Goal: Task Accomplishment & Management: Use online tool/utility

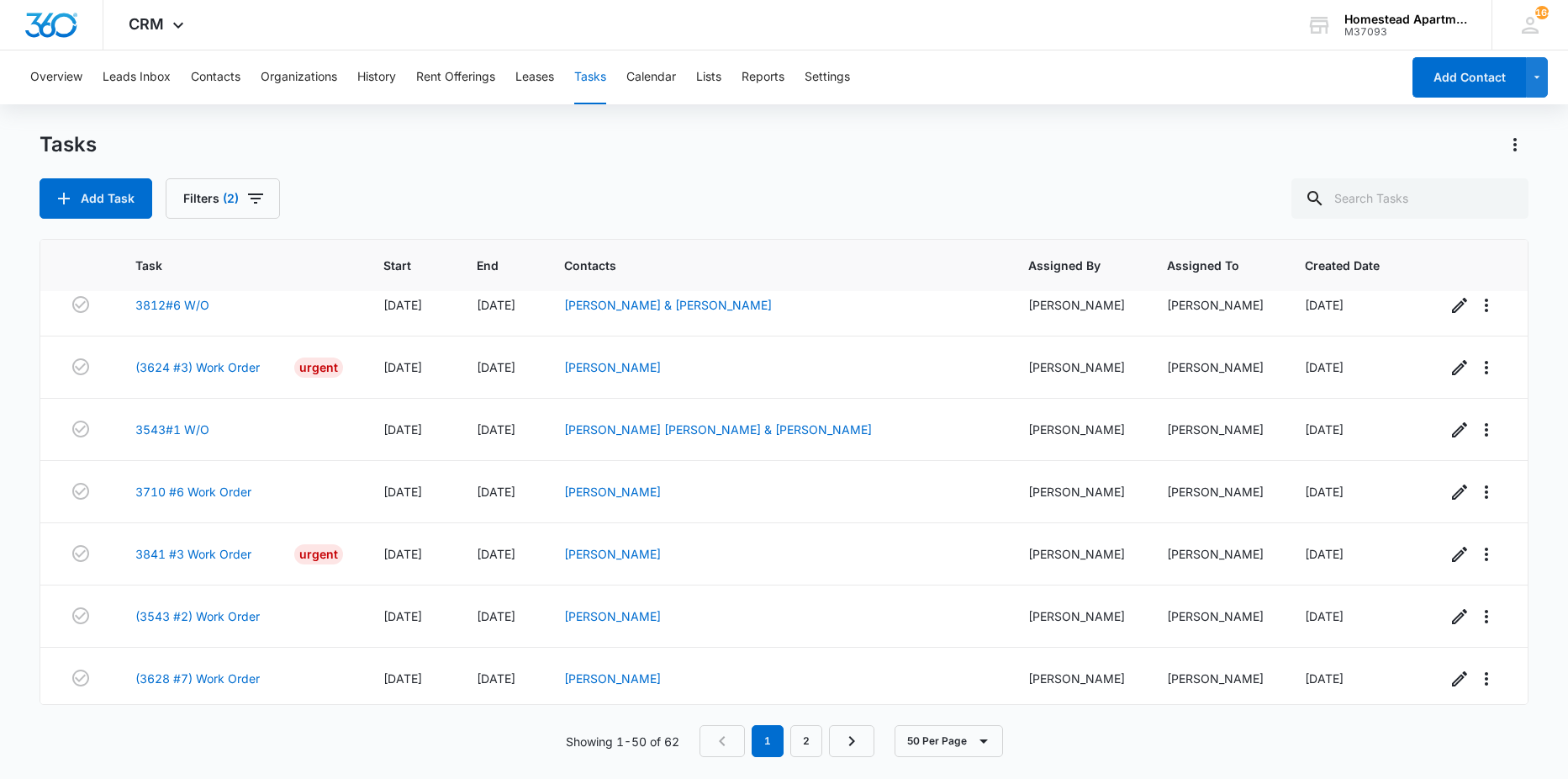
scroll to position [2708, 0]
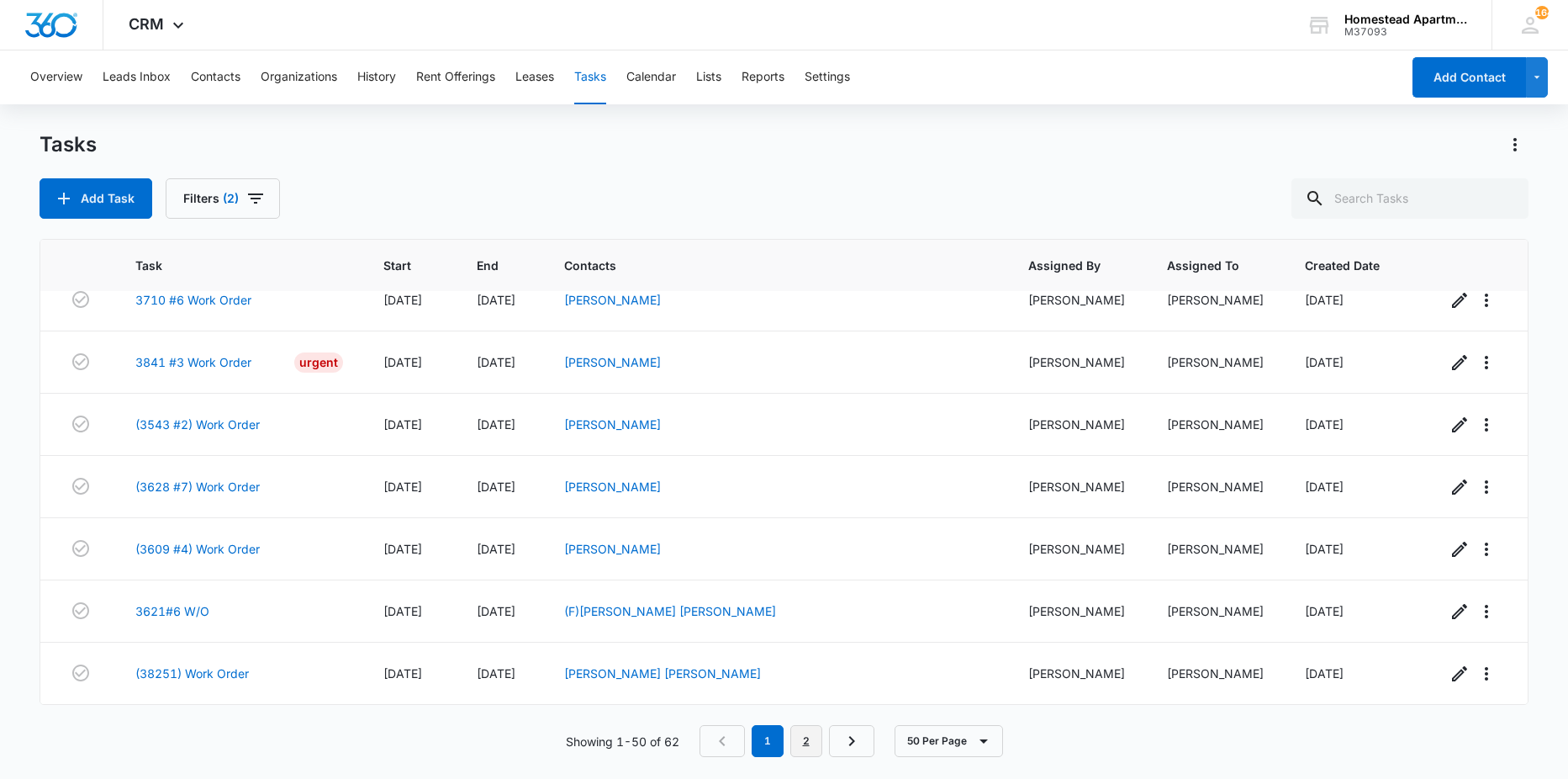
click at [801, 728] on link "2" at bounding box center [806, 741] width 32 height 32
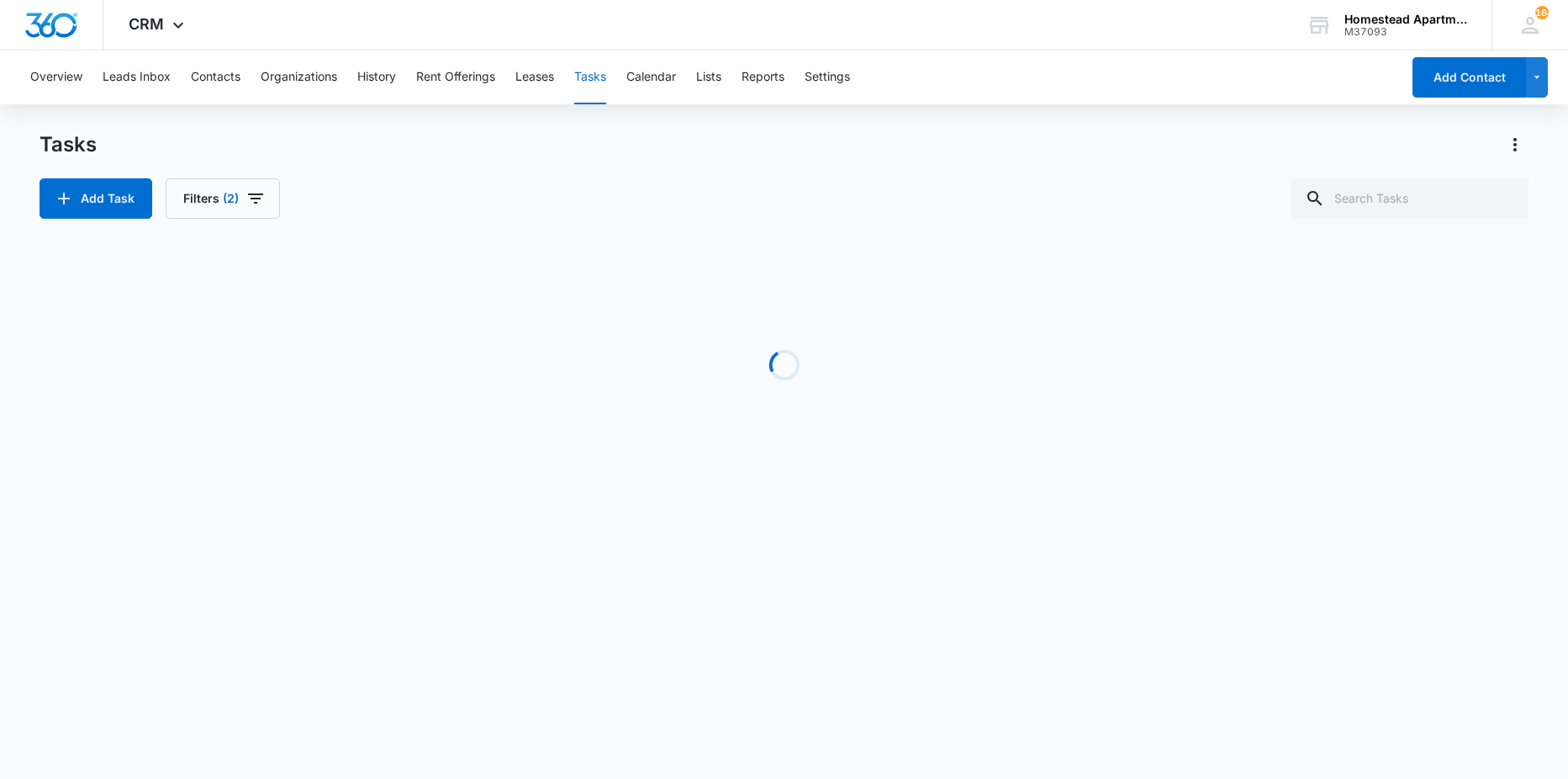
scroll to position [334, 0]
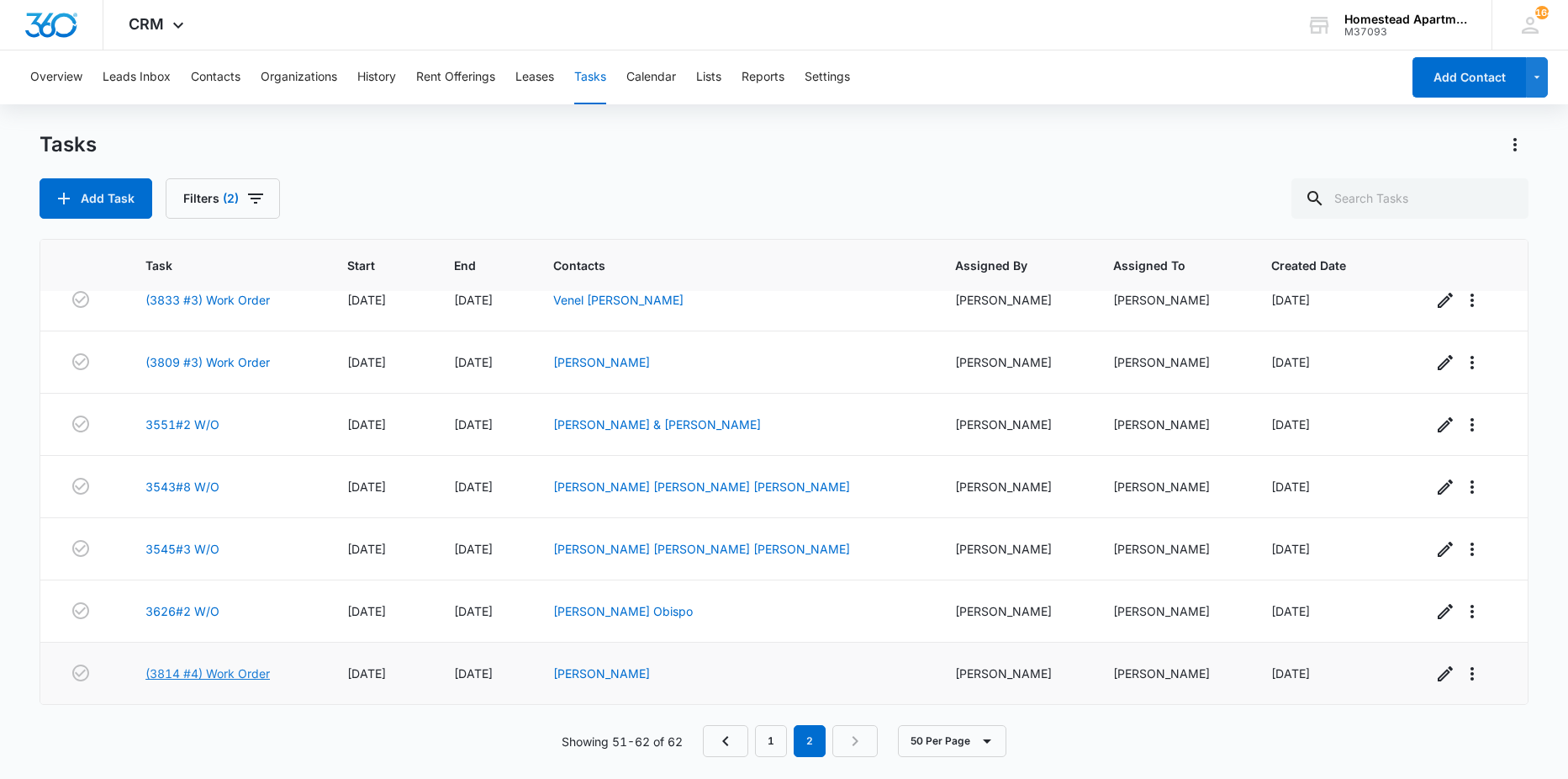
click at [214, 674] on link "(3814 #4) Work Order" at bounding box center [207, 673] width 124 height 18
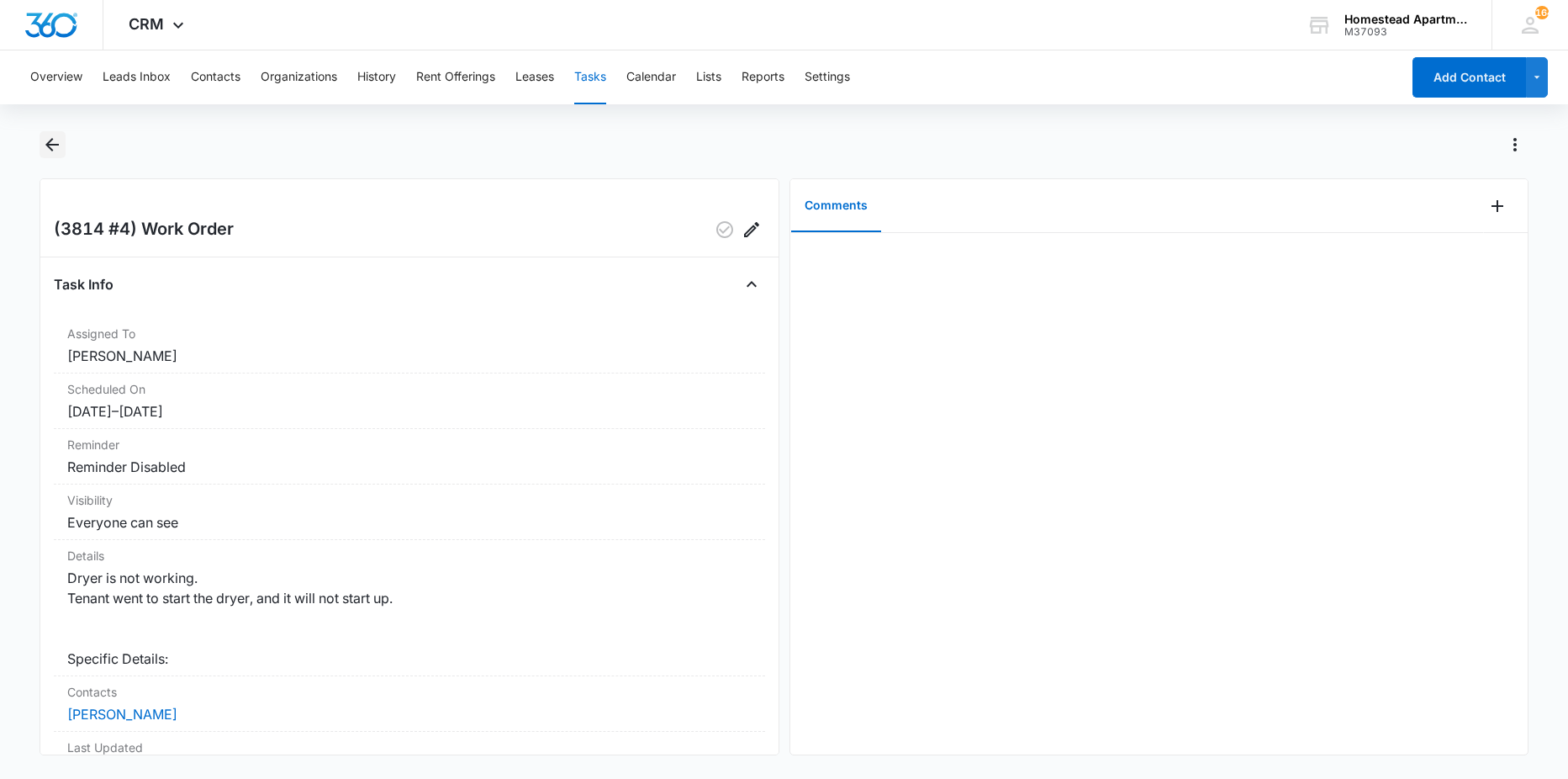
click at [49, 145] on icon "Back" at bounding box center [53, 145] width 14 height 14
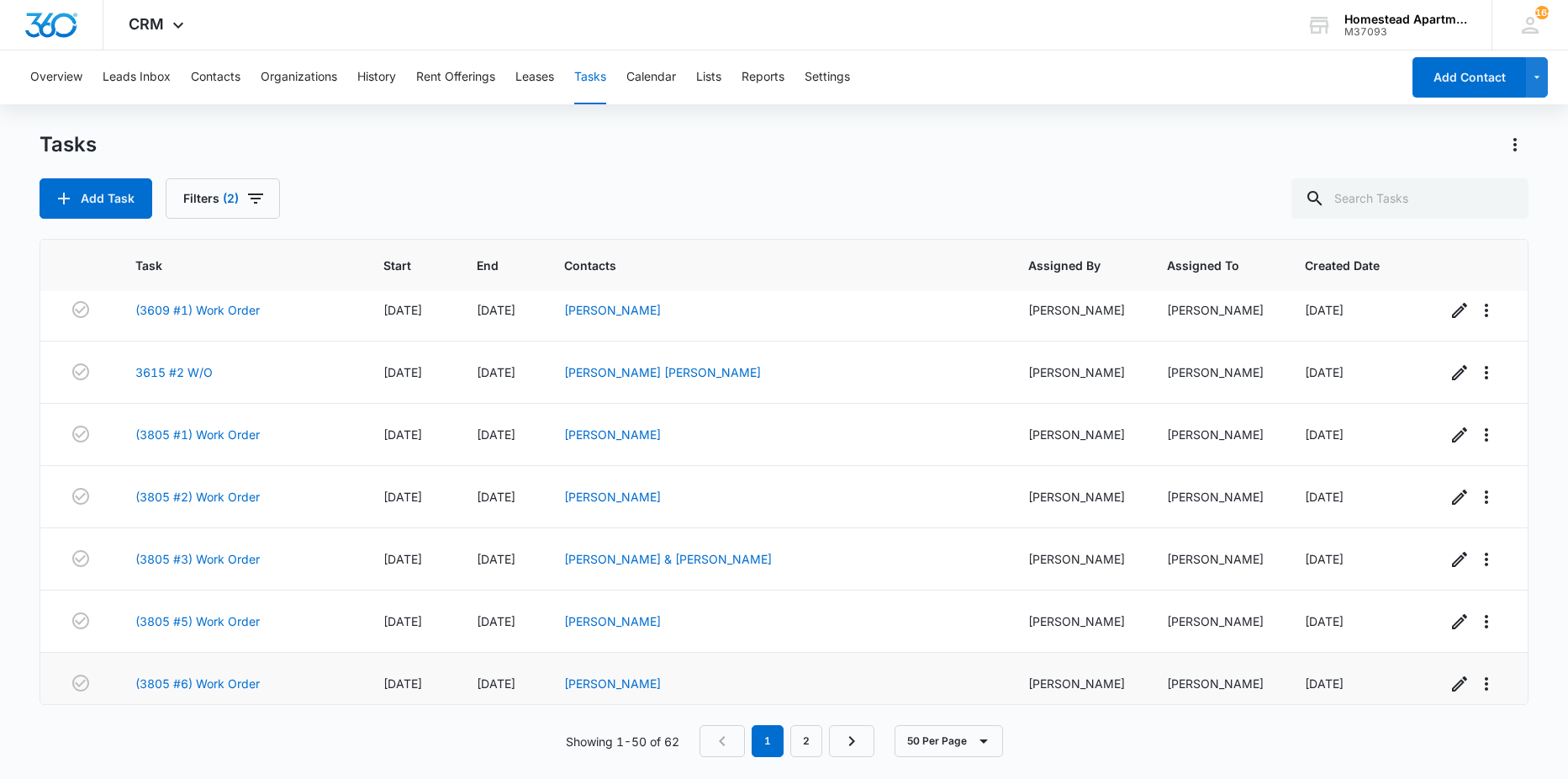
scroll to position [2034, 0]
